Goal: Check status: Check status

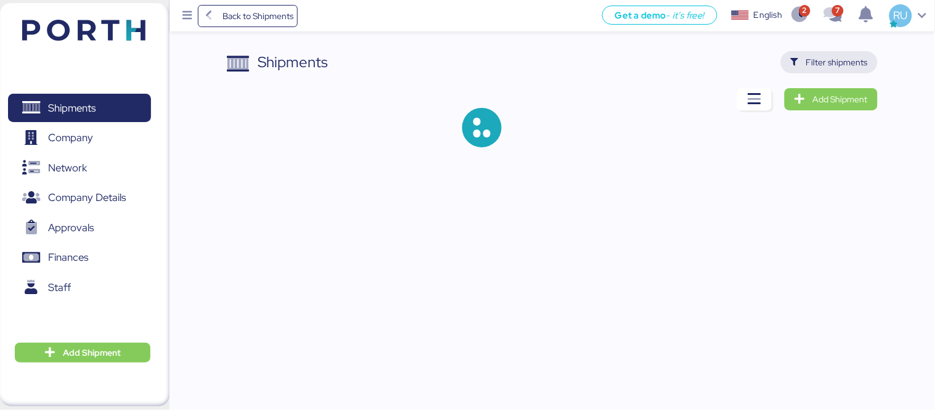
click at [827, 59] on span "Filter shipments" at bounding box center [837, 62] width 62 height 15
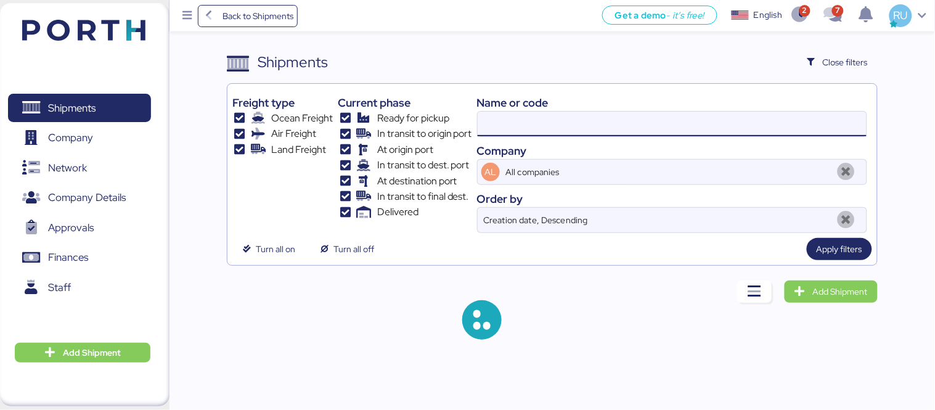
click at [655, 121] on input at bounding box center [672, 124] width 389 height 25
paste input "O0052060"
type input "O0052060"
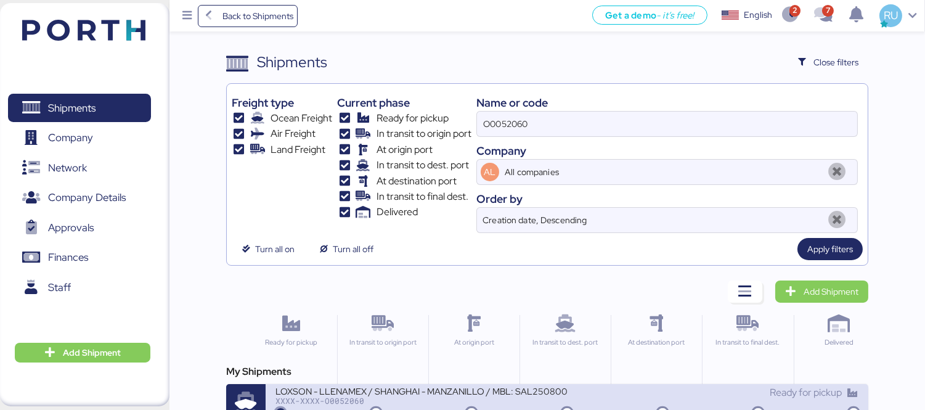
click at [586, 393] on div "Ready for pickup" at bounding box center [713, 392] width 292 height 15
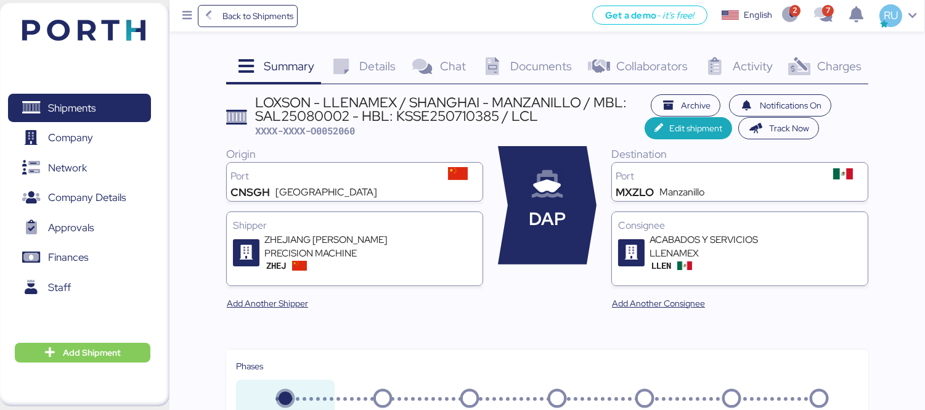
click at [818, 65] on span "Charges" at bounding box center [840, 66] width 44 height 16
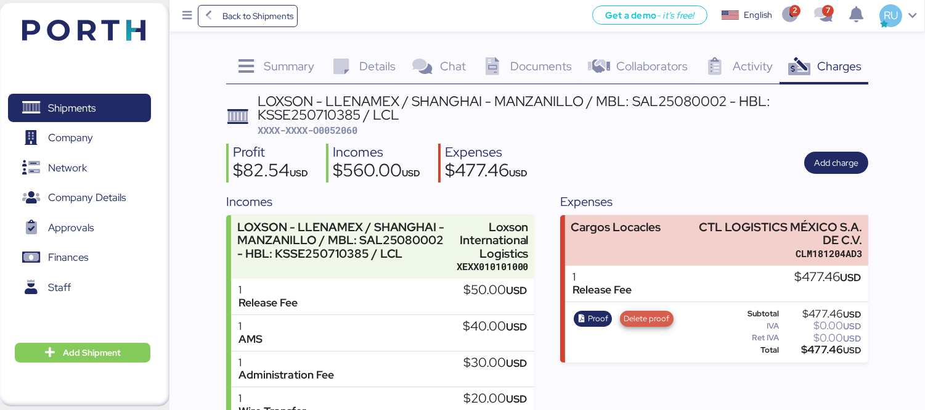
click at [645, 319] on span "Delete proof" at bounding box center [647, 319] width 46 height 14
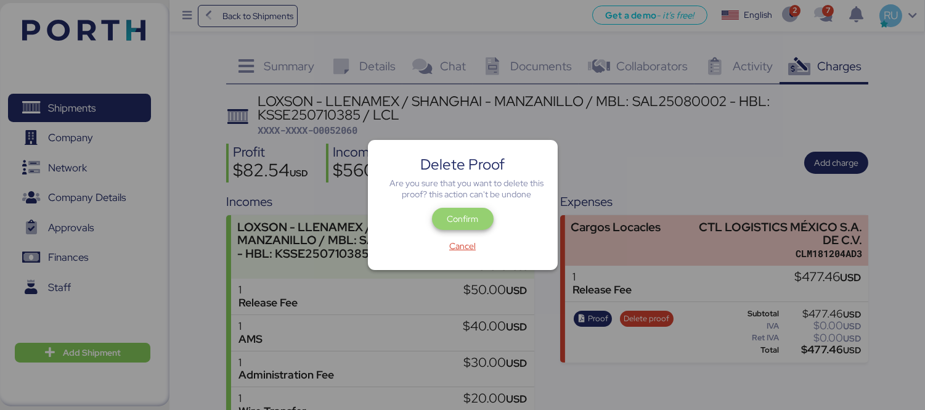
click at [472, 220] on span "Confirm" at bounding box center [462, 218] width 31 height 15
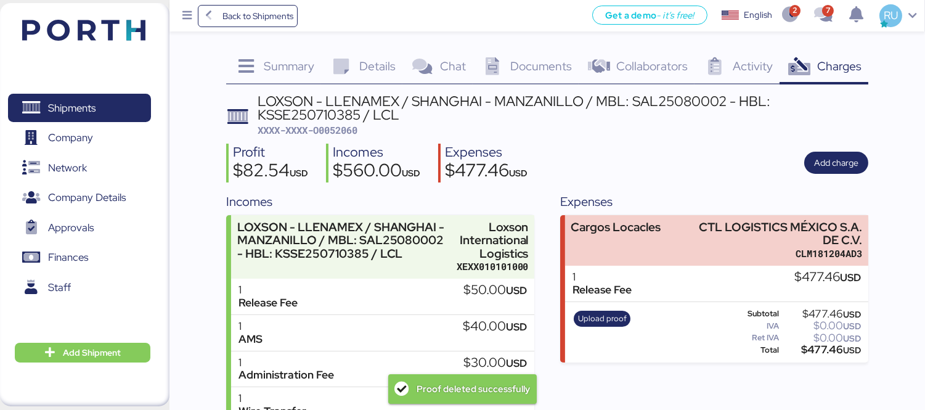
click at [742, 176] on div "Profit $82.54 USD Incomes $560.00 USD Expenses $477.46 USD Add charge" at bounding box center [547, 163] width 642 height 39
click at [609, 317] on span "Upload proof" at bounding box center [602, 319] width 49 height 14
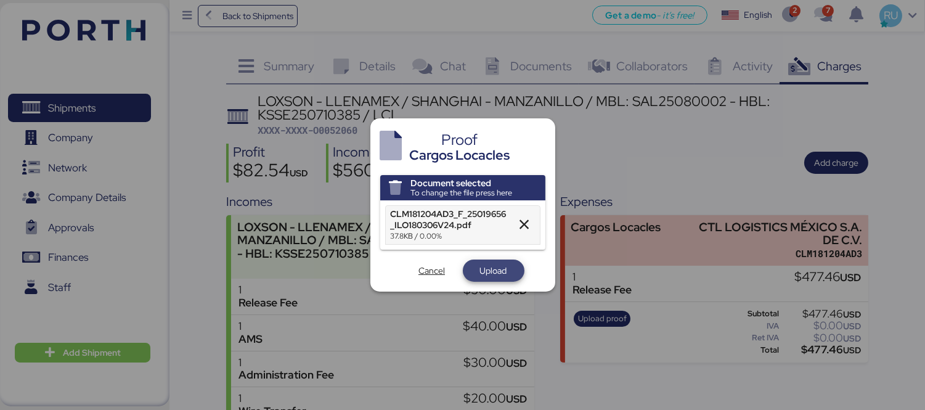
click at [466, 272] on span "Upload" at bounding box center [494, 271] width 62 height 22
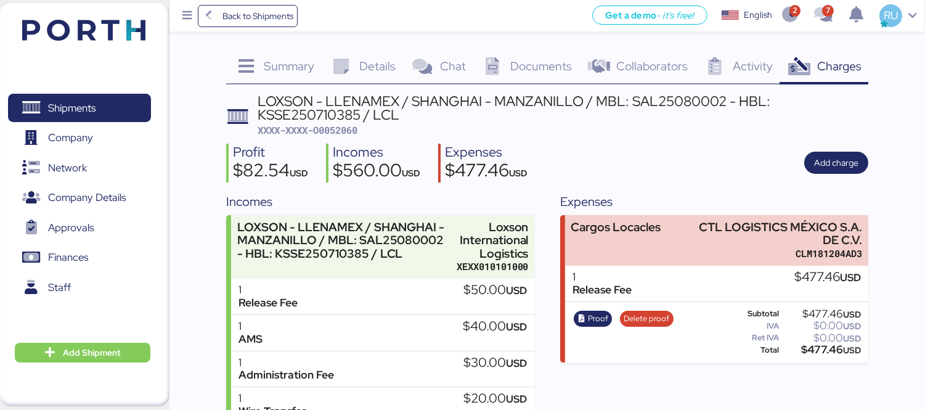
click at [337, 125] on span "XXXX-XXXX-O0052060" at bounding box center [308, 130] width 100 height 12
copy span "O0052060"
click at [510, 62] on div "Documents 0" at bounding box center [526, 67] width 106 height 33
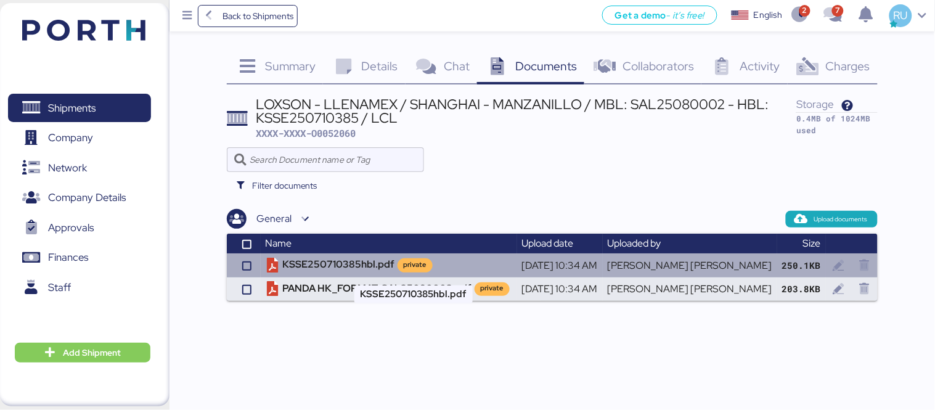
click at [351, 258] on td "KSSE250710385hbl.pdf private" at bounding box center [389, 264] width 256 height 23
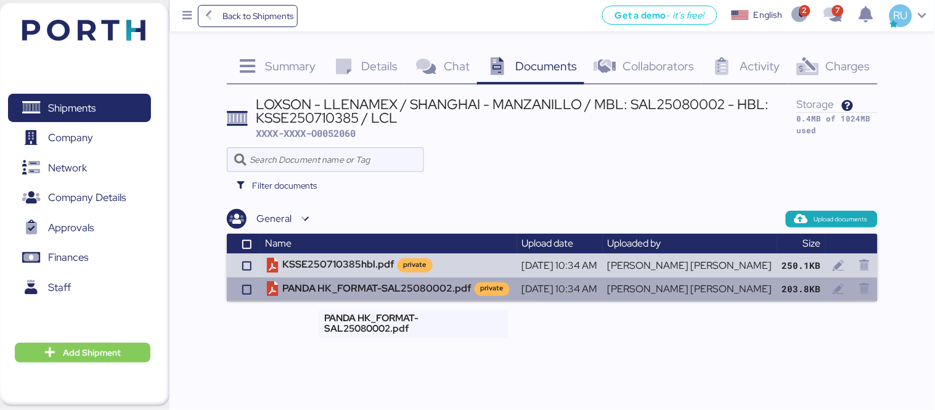
click at [403, 287] on td "PANDA HK_FORMAT-SAL25080002.pdf private" at bounding box center [389, 288] width 256 height 23
